Goal: Task Accomplishment & Management: Manage account settings

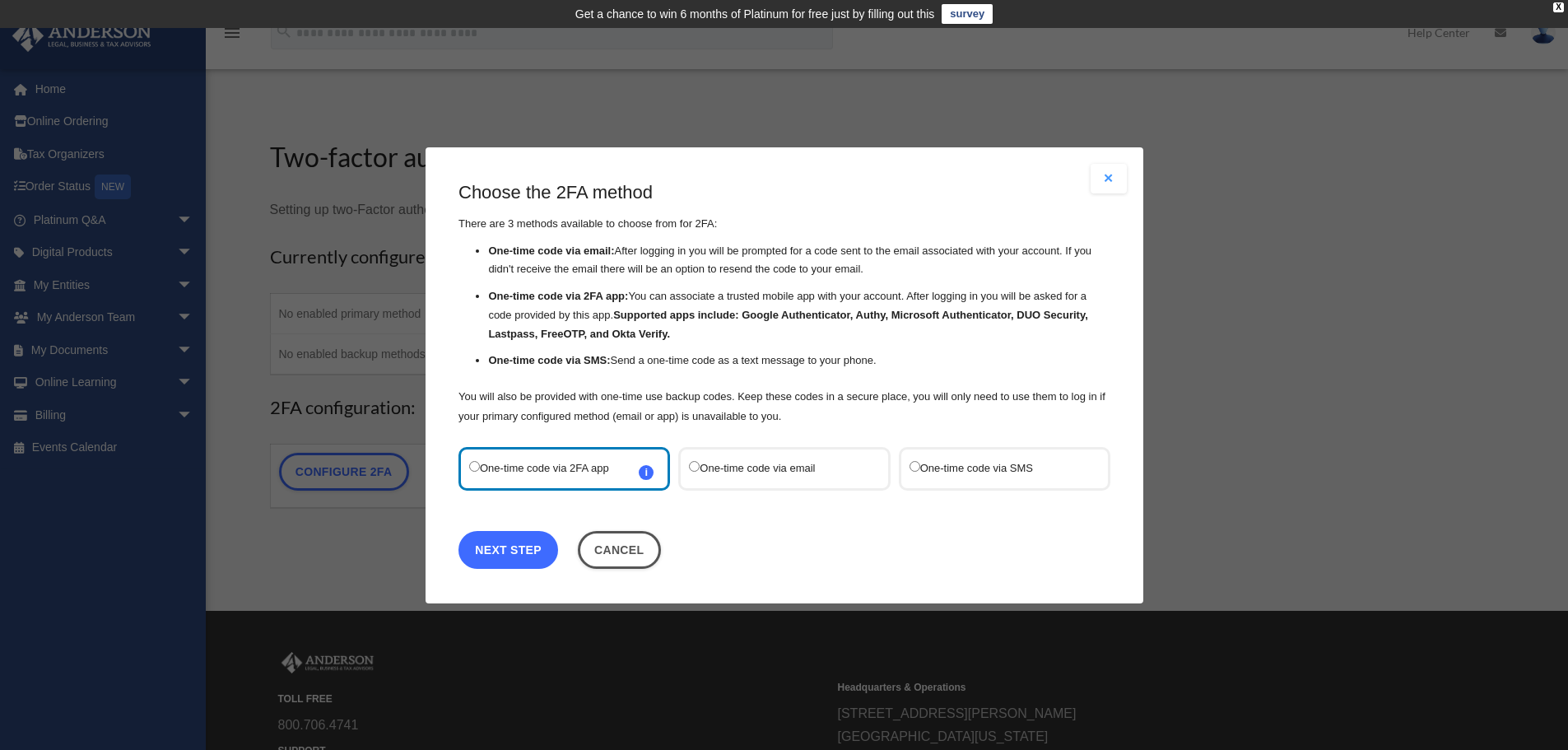
click at [509, 546] on link "Next Step" at bounding box center [509, 550] width 100 height 38
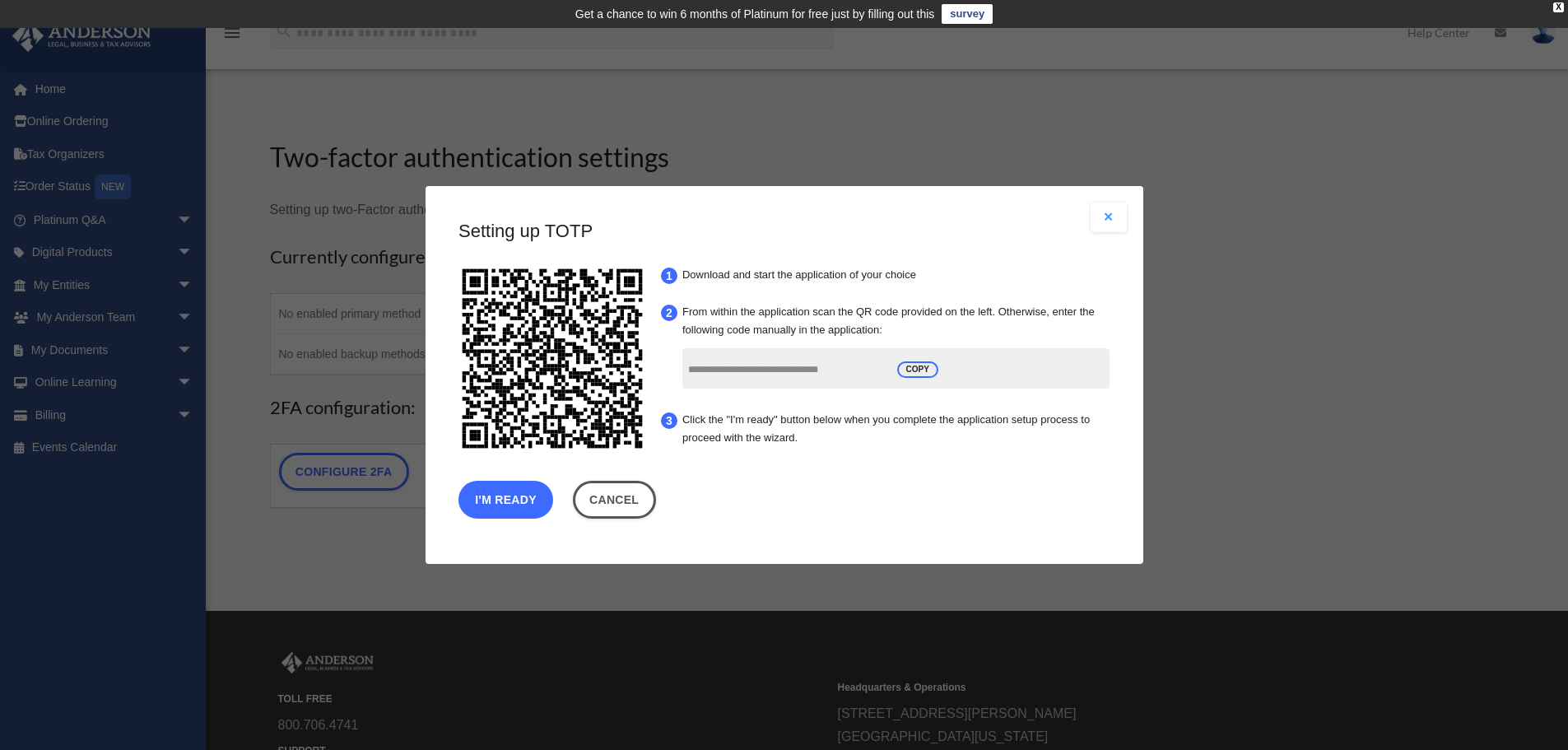
click at [521, 499] on button "I'm Ready" at bounding box center [506, 500] width 95 height 38
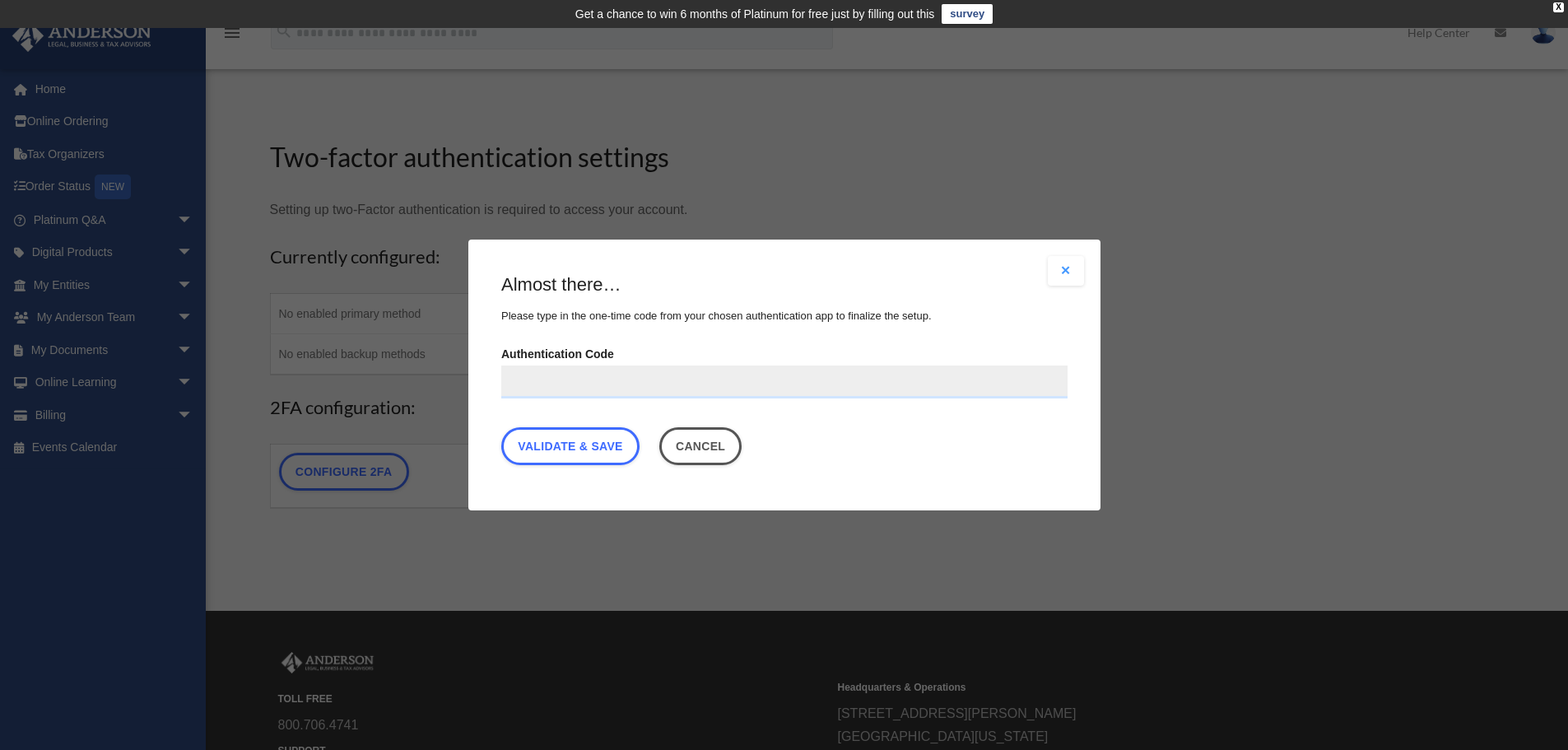
click at [564, 386] on input "Authentication Code" at bounding box center [784, 382] width 567 height 33
type input "******"
click at [569, 453] on link "Validate & Save" at bounding box center [570, 447] width 138 height 38
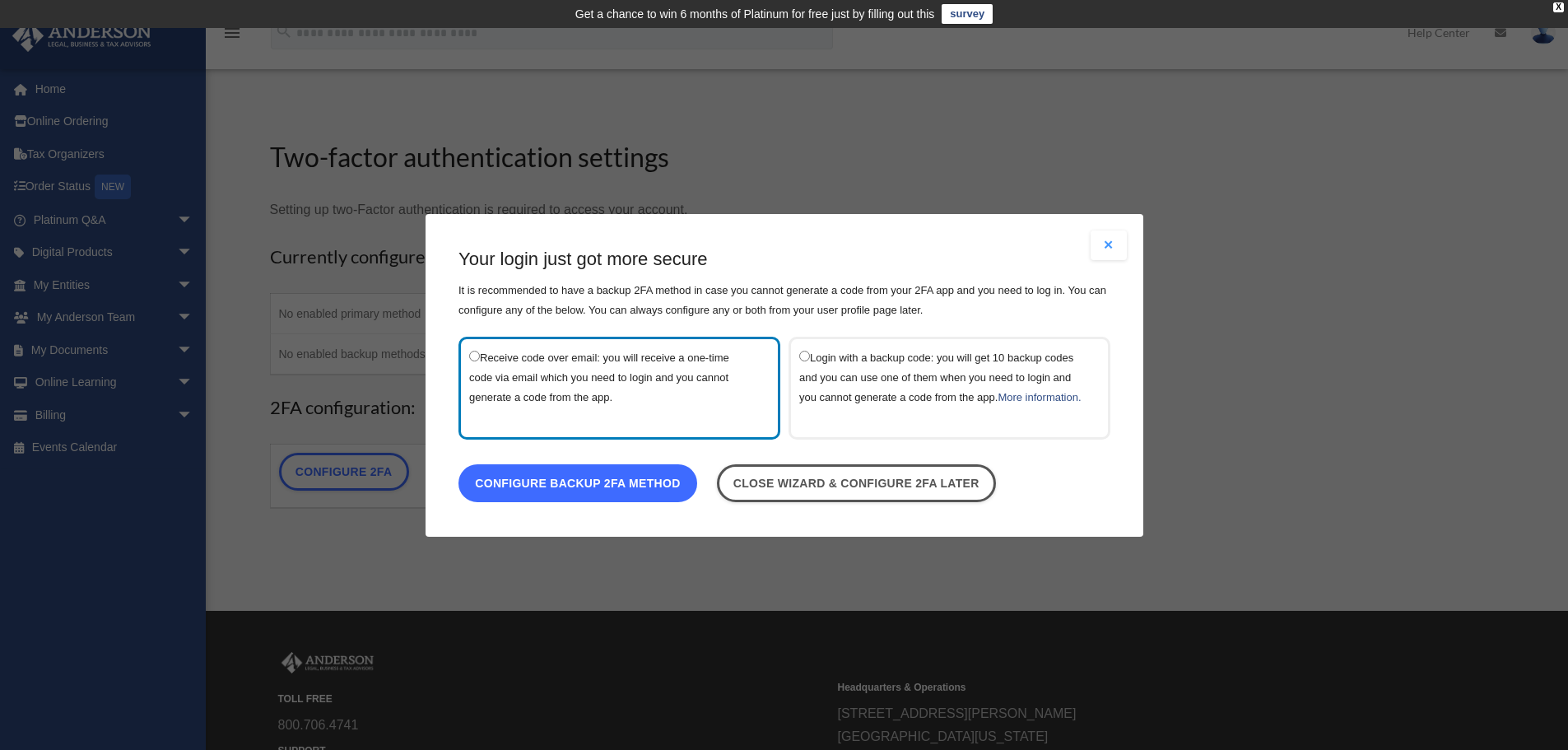
click at [577, 491] on link "Configure backup 2FA method" at bounding box center [578, 483] width 238 height 38
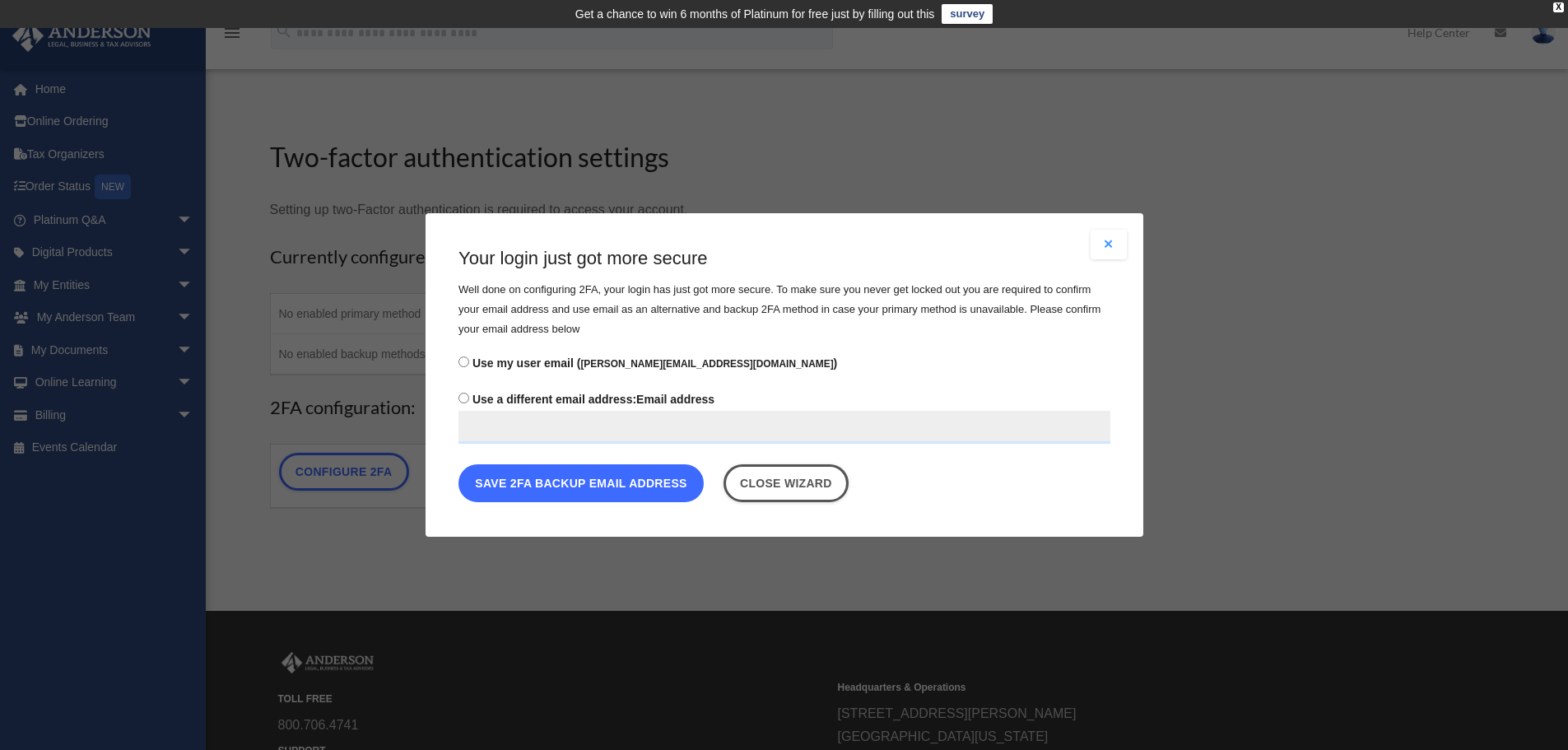
click at [582, 481] on button "Save 2FA backup email address" at bounding box center [581, 484] width 245 height 38
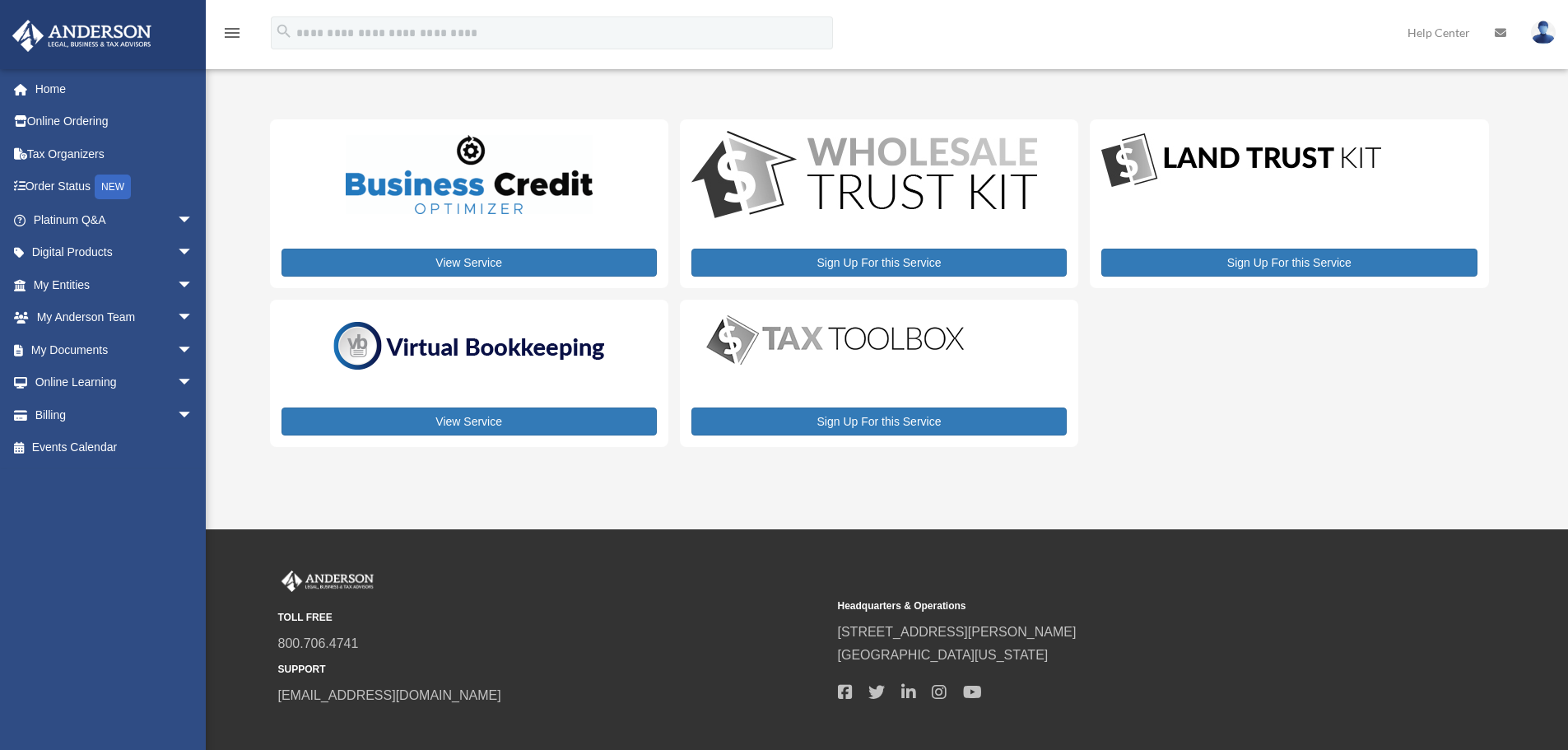
click at [467, 398] on div "View Service" at bounding box center [469, 373] width 398 height 147
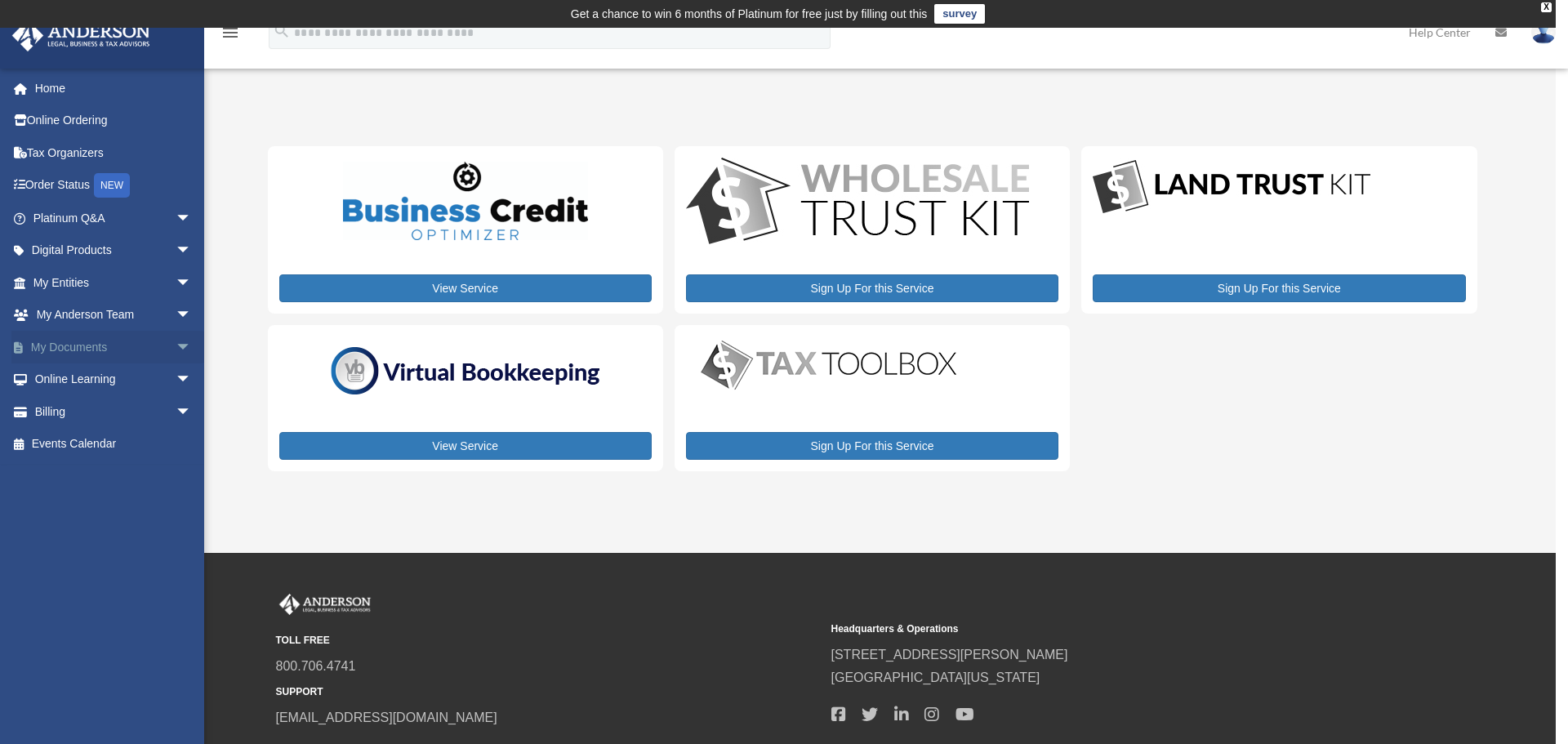
click at [176, 343] on span "arrow_drop_down" at bounding box center [192, 347] width 33 height 34
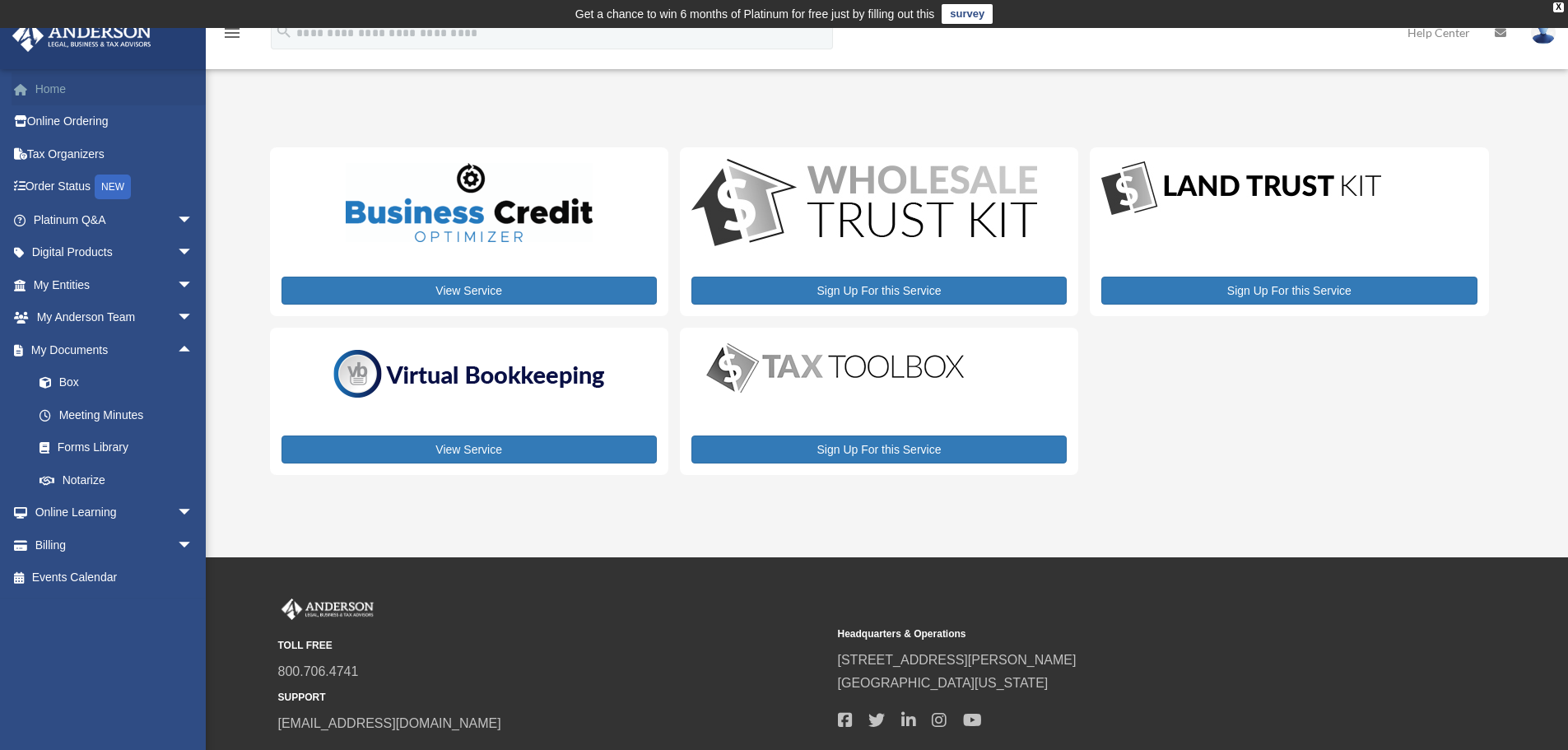
click at [52, 86] on link "Home" at bounding box center [115, 89] width 207 height 33
click at [41, 84] on link "Home" at bounding box center [115, 89] width 207 height 33
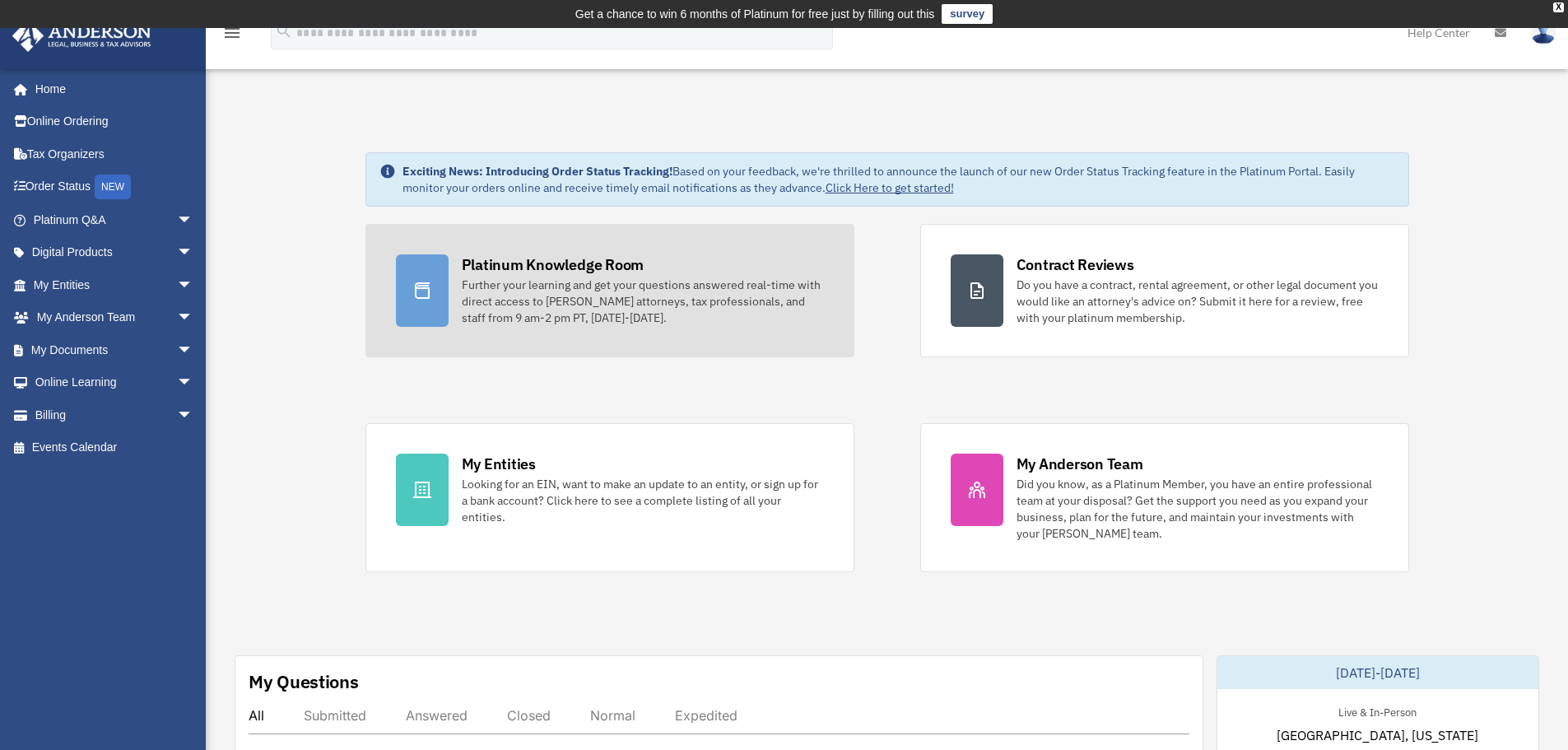
click at [559, 303] on div "Further your learning and get your questions answered real-time with direct acc…" at bounding box center [643, 301] width 362 height 49
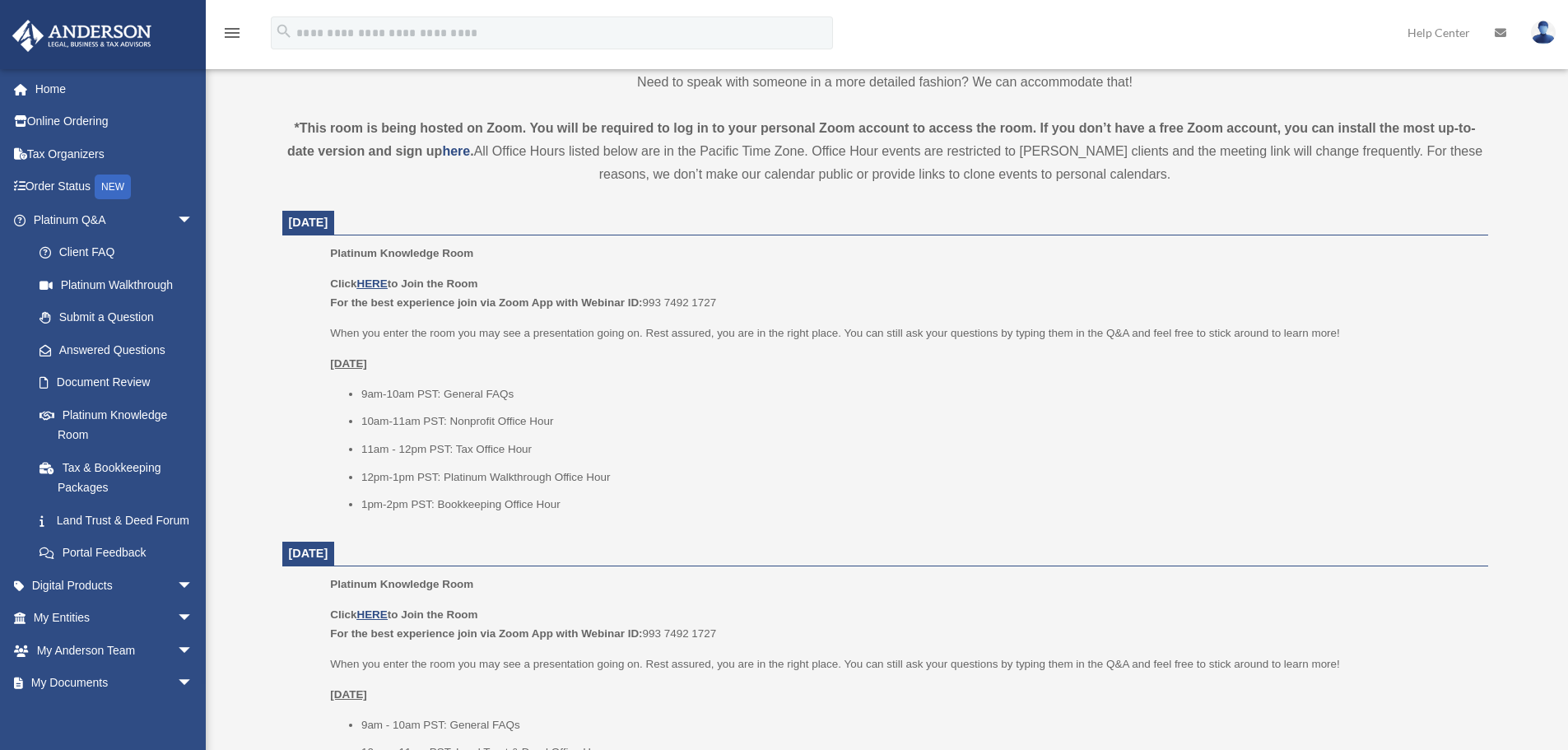
scroll to position [576, 0]
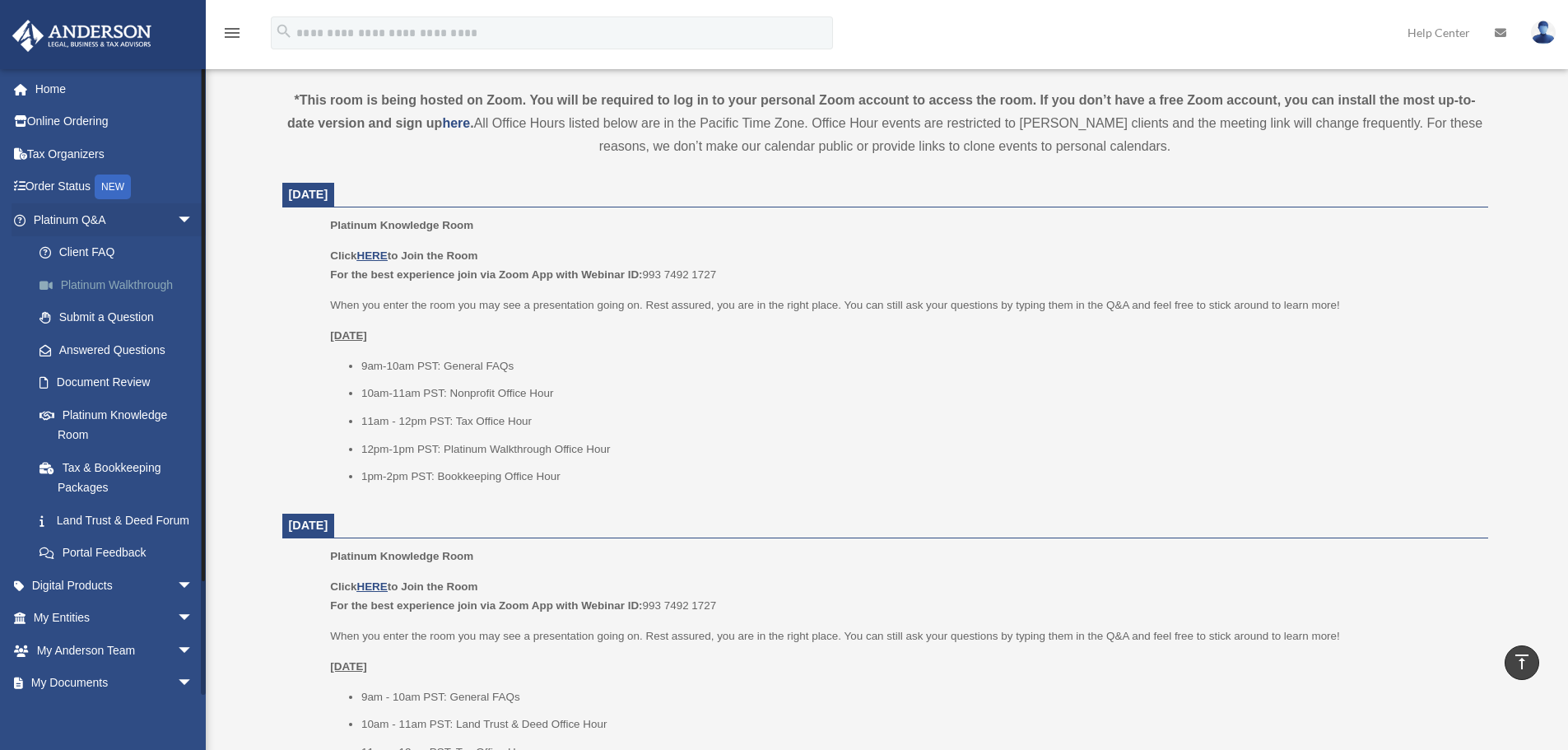
click at [106, 284] on link "Platinum Walkthrough" at bounding box center [120, 285] width 195 height 33
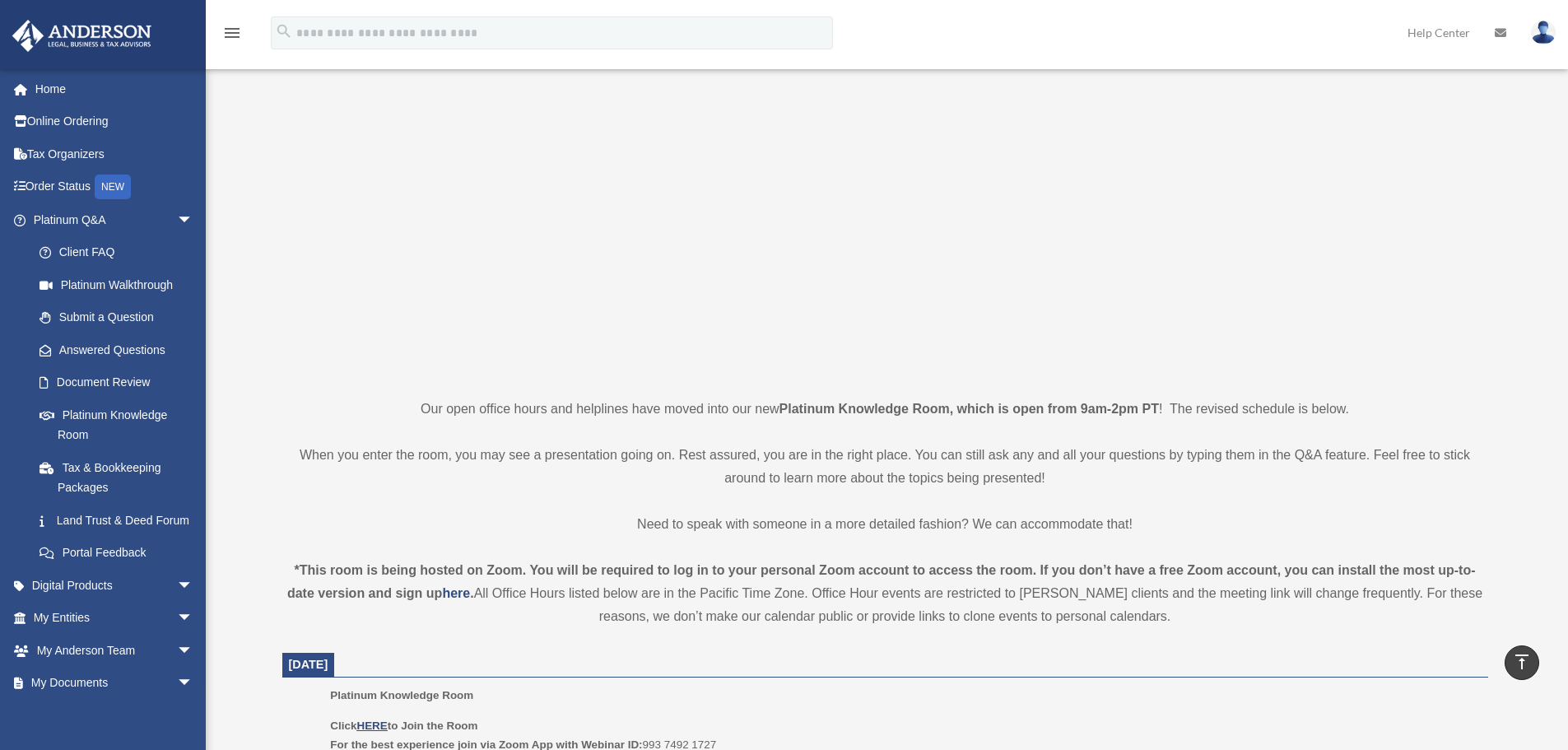
scroll to position [0, 0]
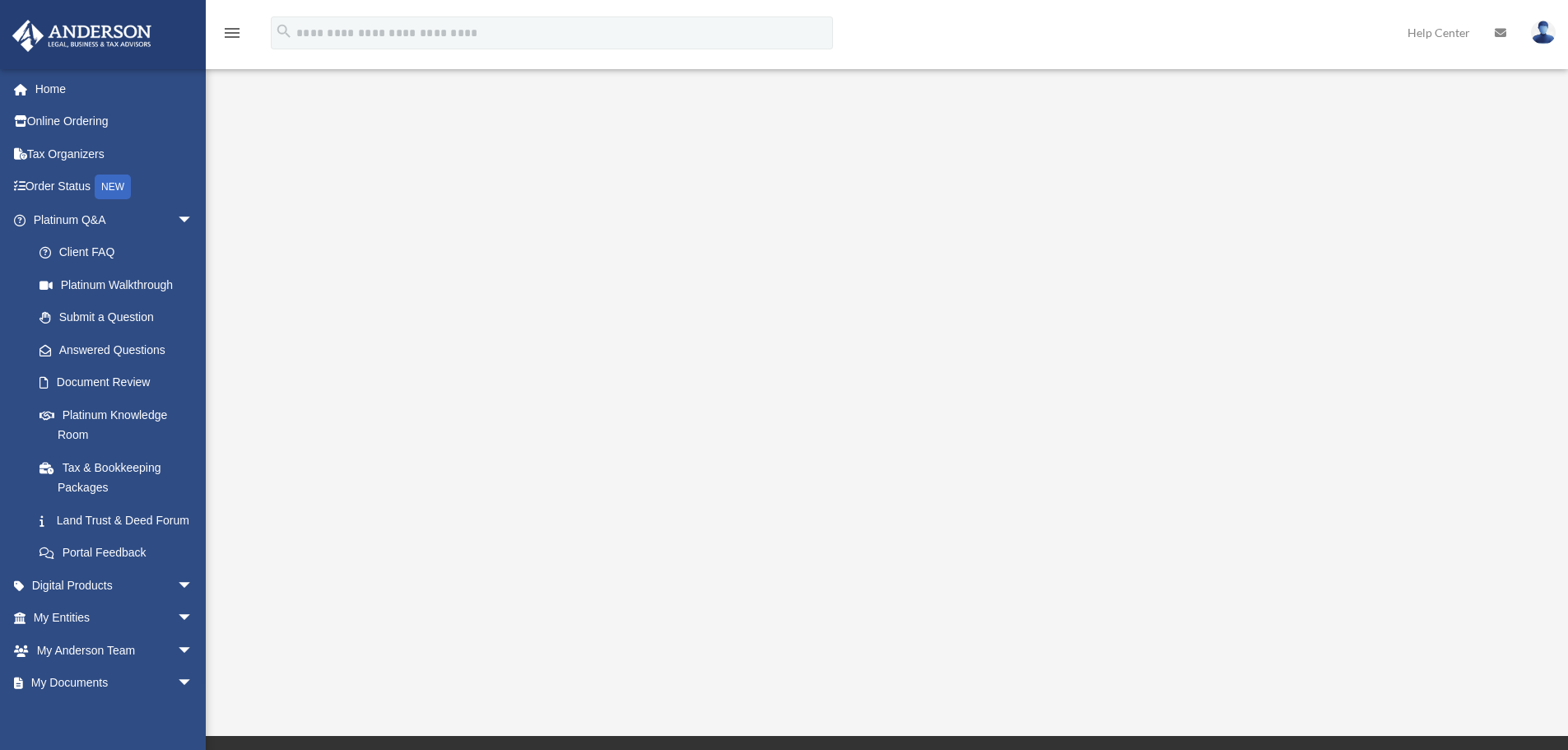
scroll to position [82, 0]
